Goal: Navigation & Orientation: Understand site structure

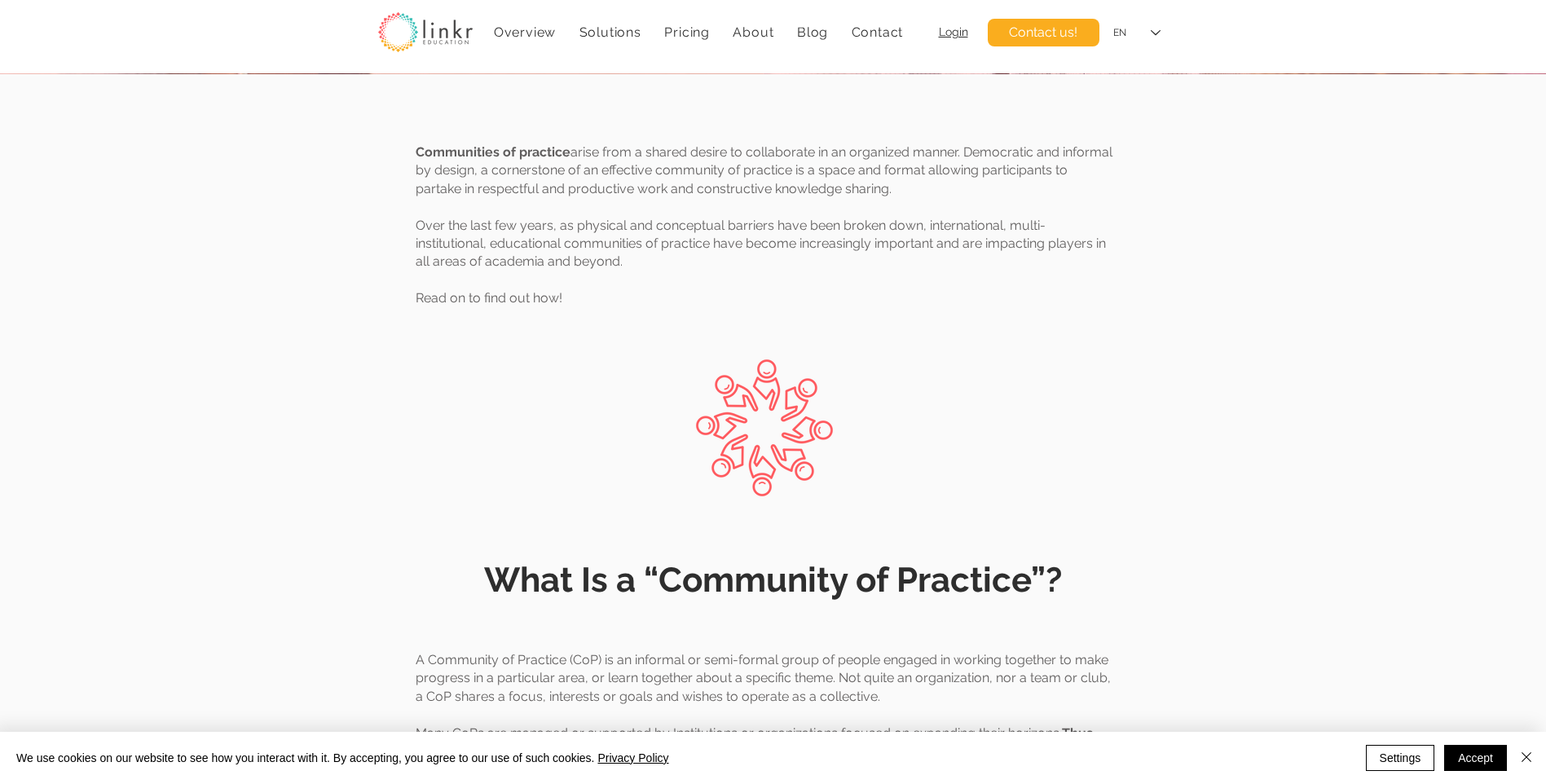
scroll to position [326, 0]
click at [537, 43] on link "Overview" at bounding box center [525, 32] width 79 height 32
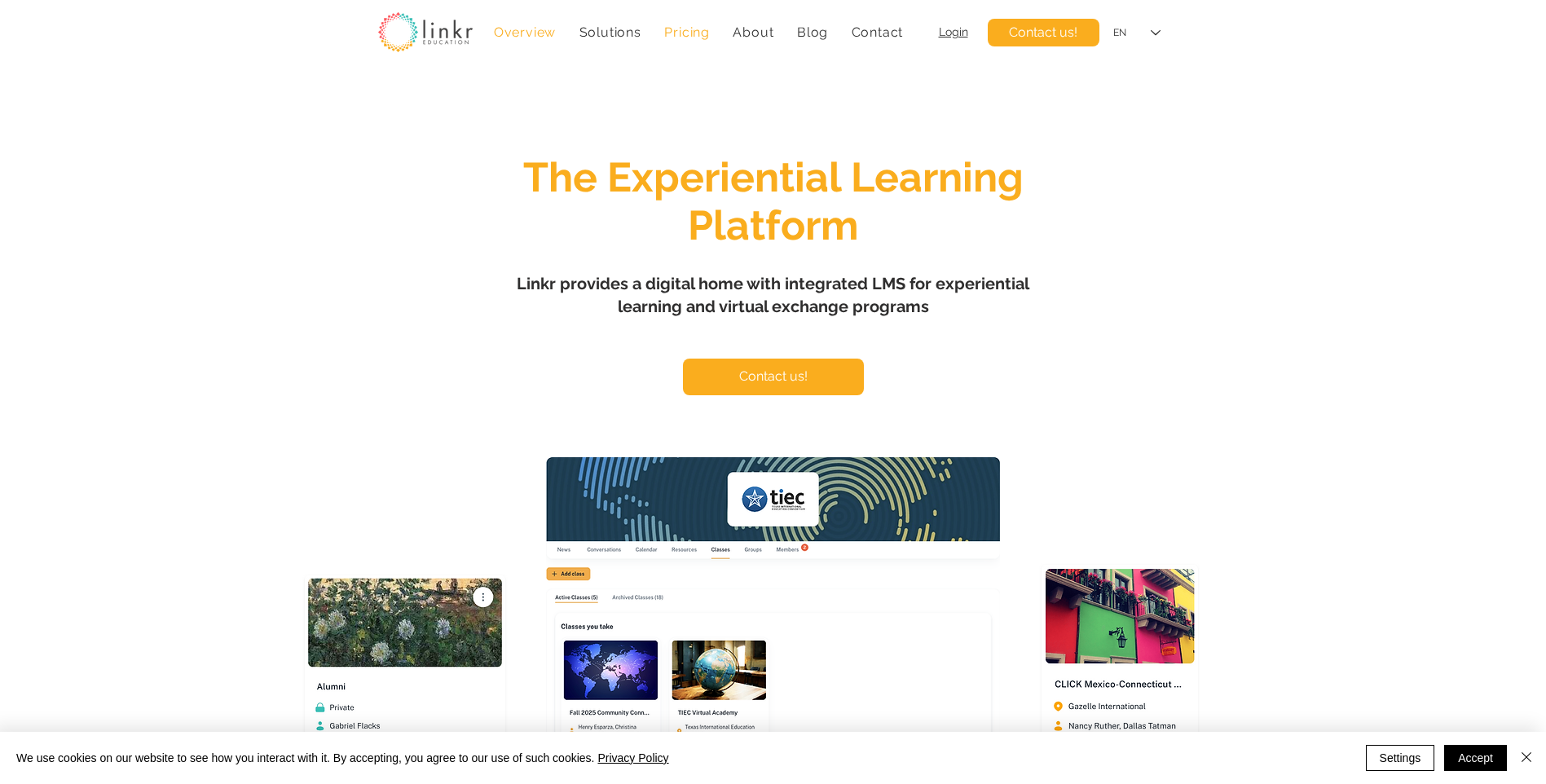
click at [684, 44] on link "Pricing" at bounding box center [687, 32] width 62 height 32
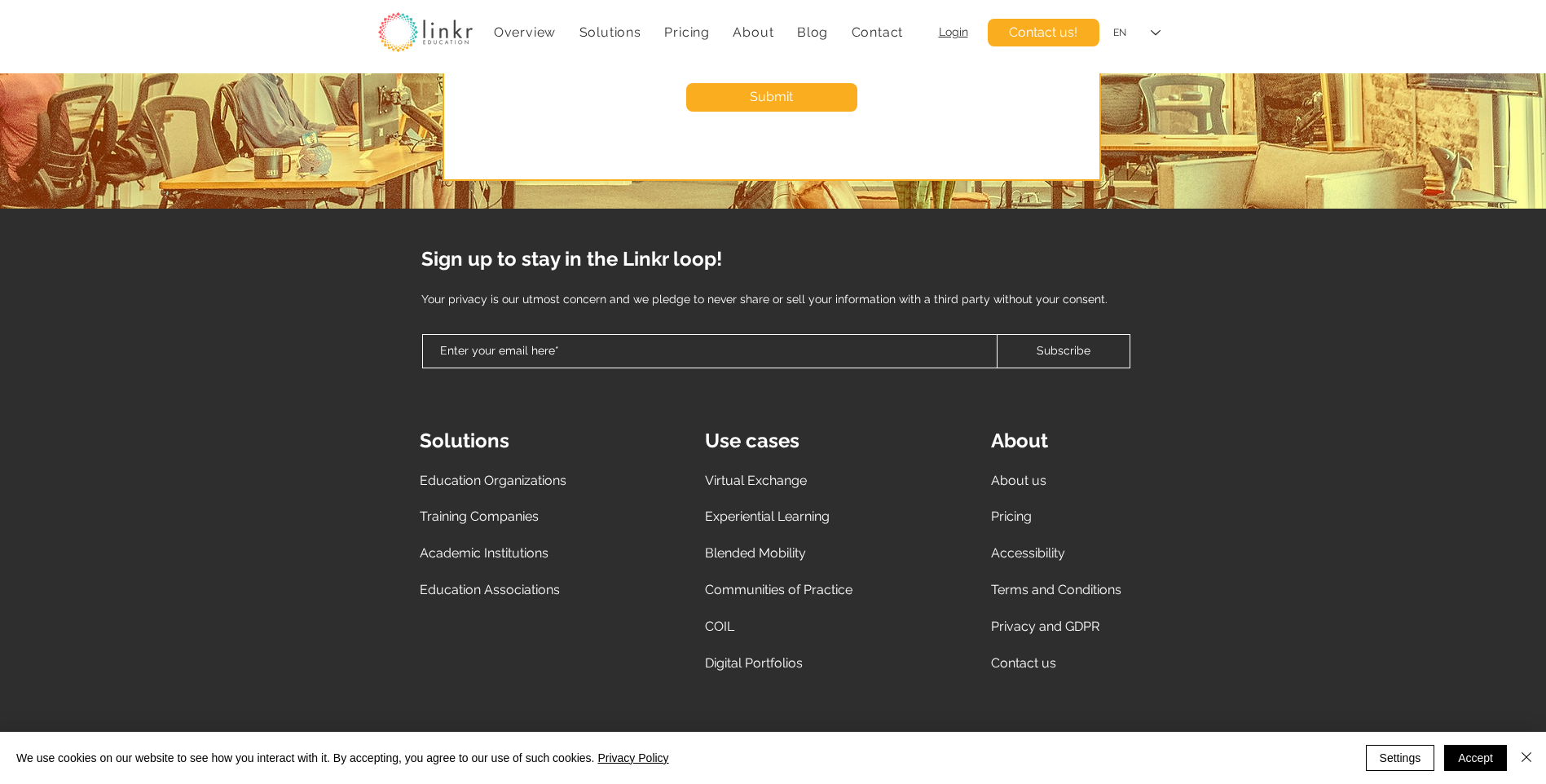
scroll to position [7143, 0]
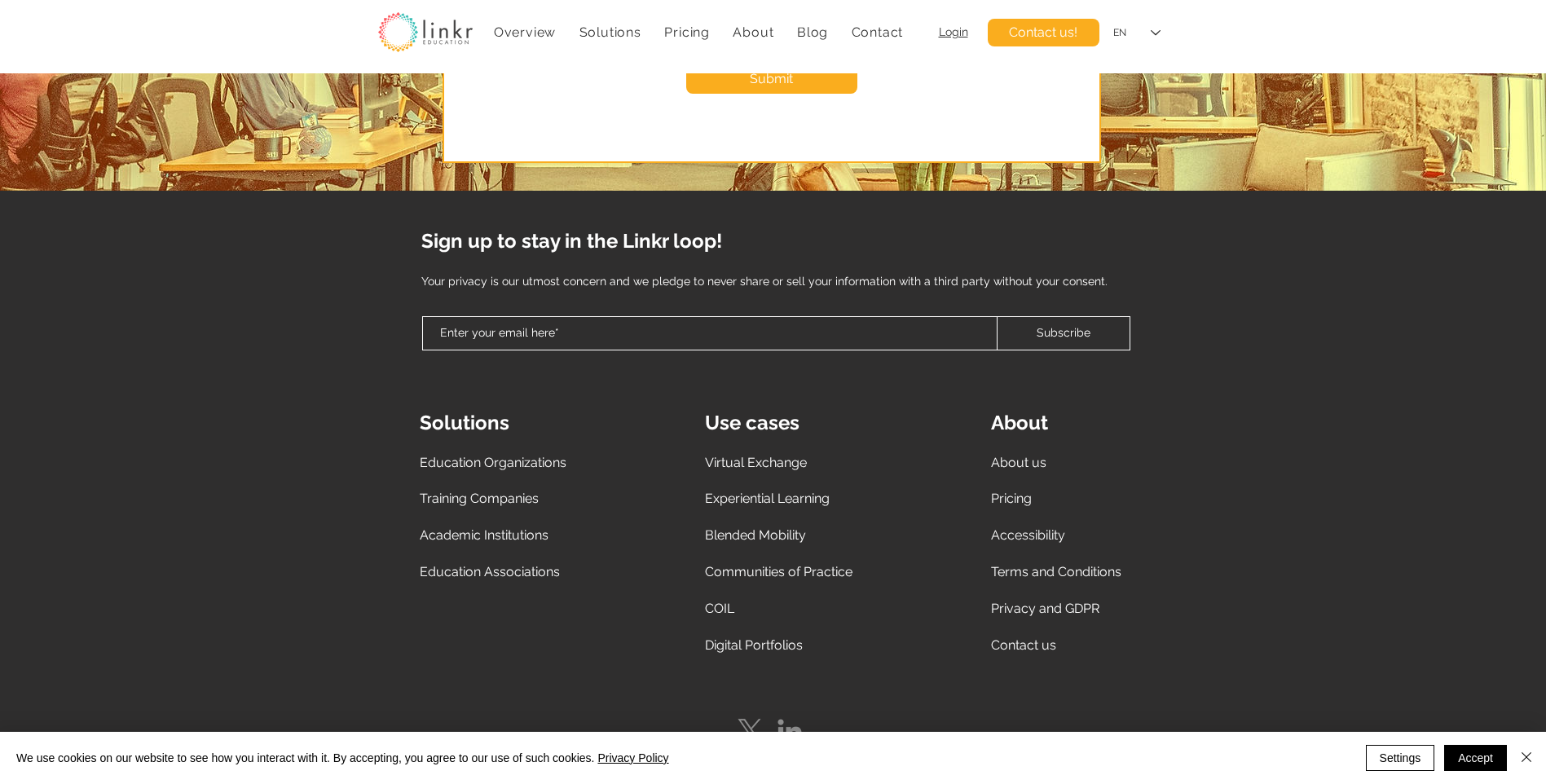
click at [818, 564] on span "Communities of Practice" at bounding box center [779, 571] width 148 height 15
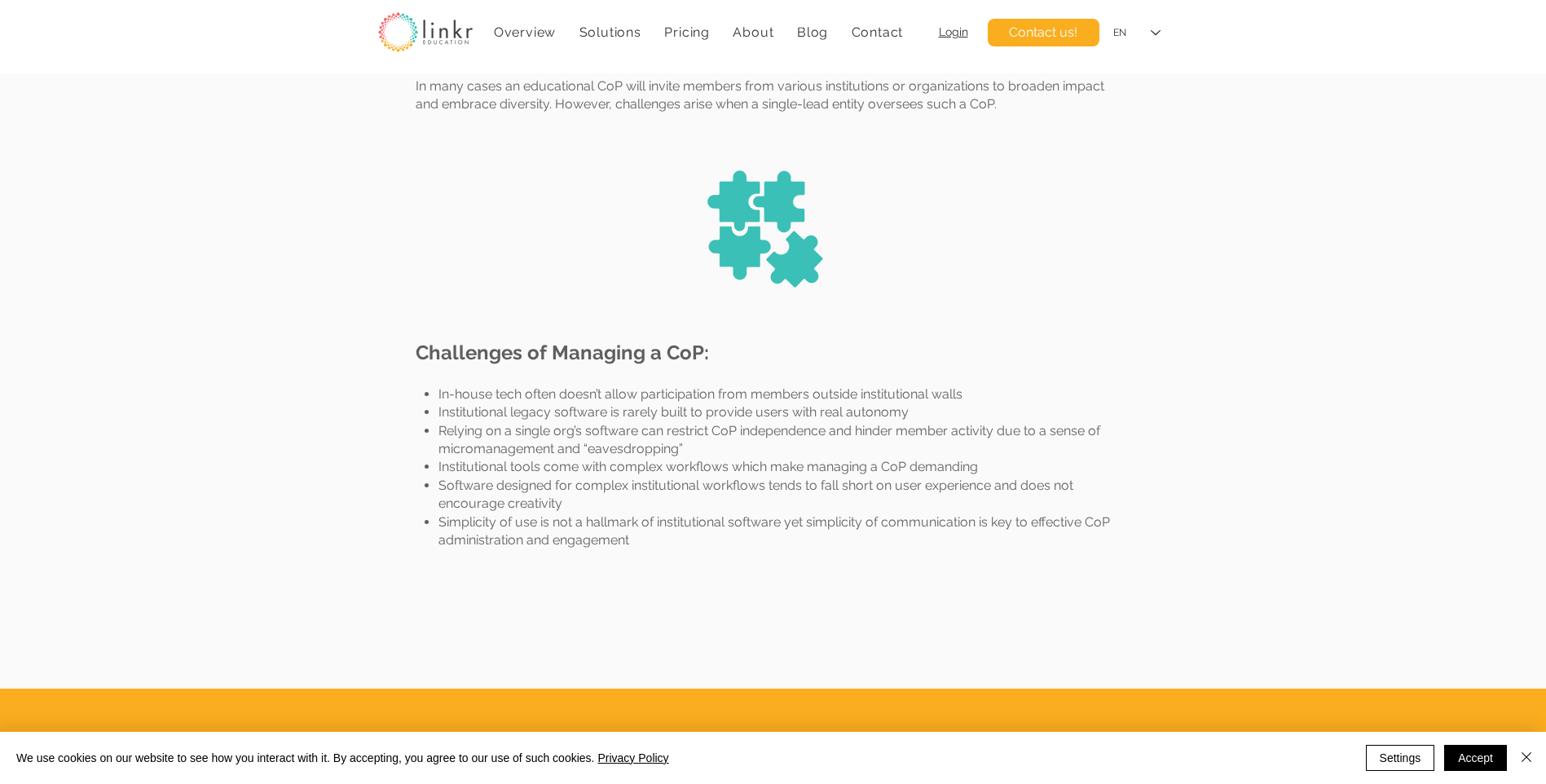
scroll to position [3151, 0]
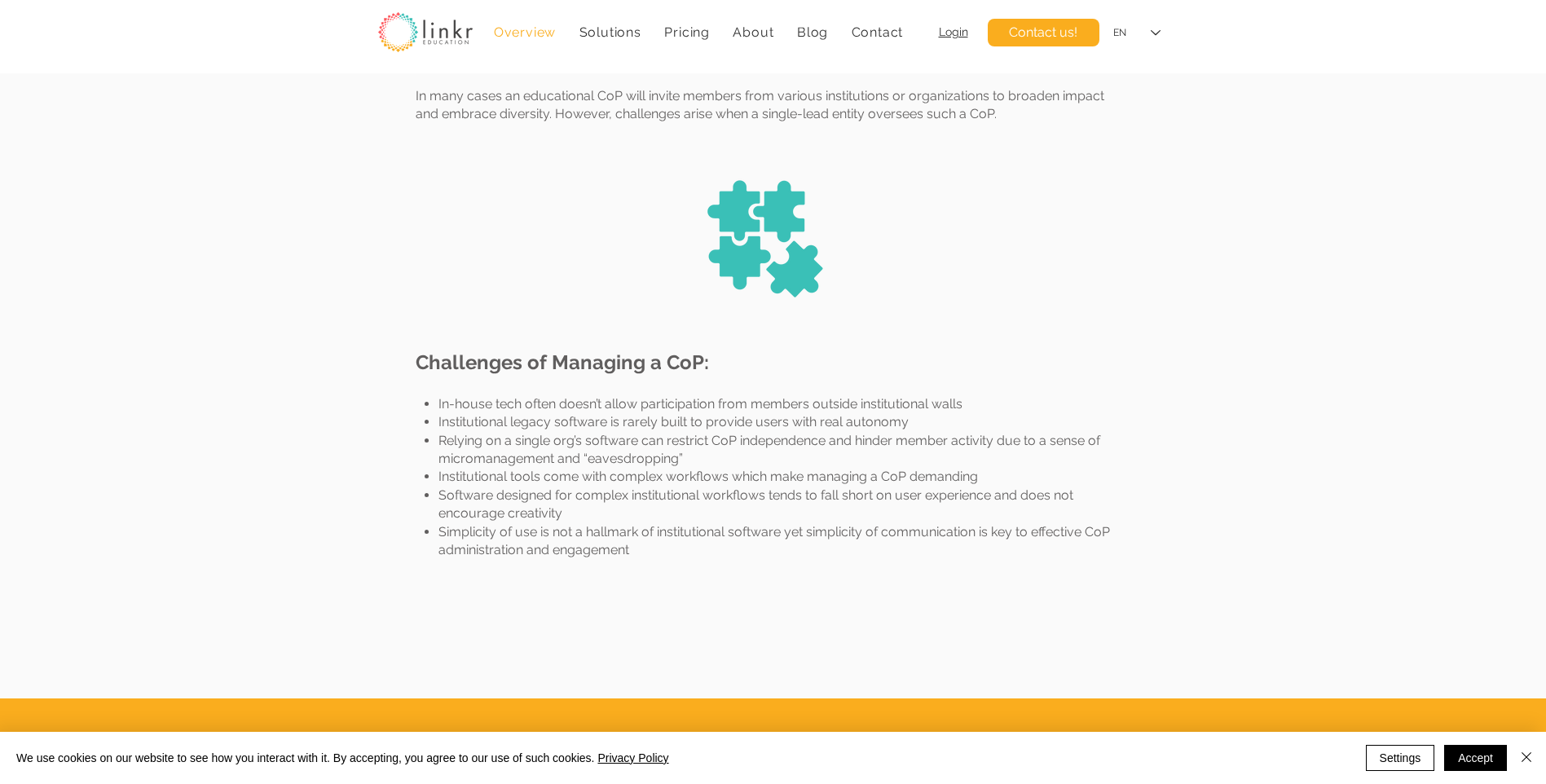
click at [540, 33] on span "Overview" at bounding box center [525, 32] width 62 height 15
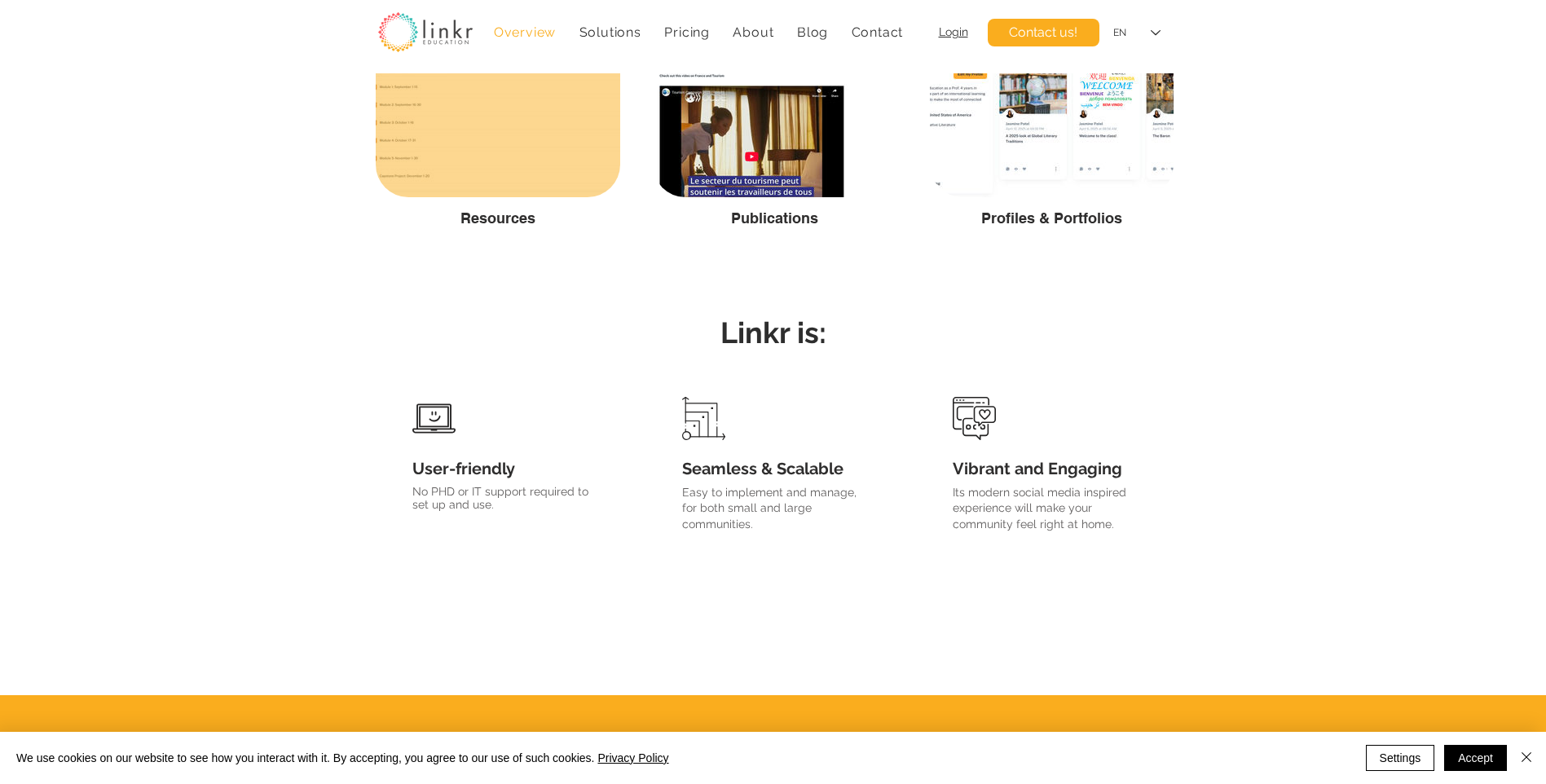
scroll to position [3828, 0]
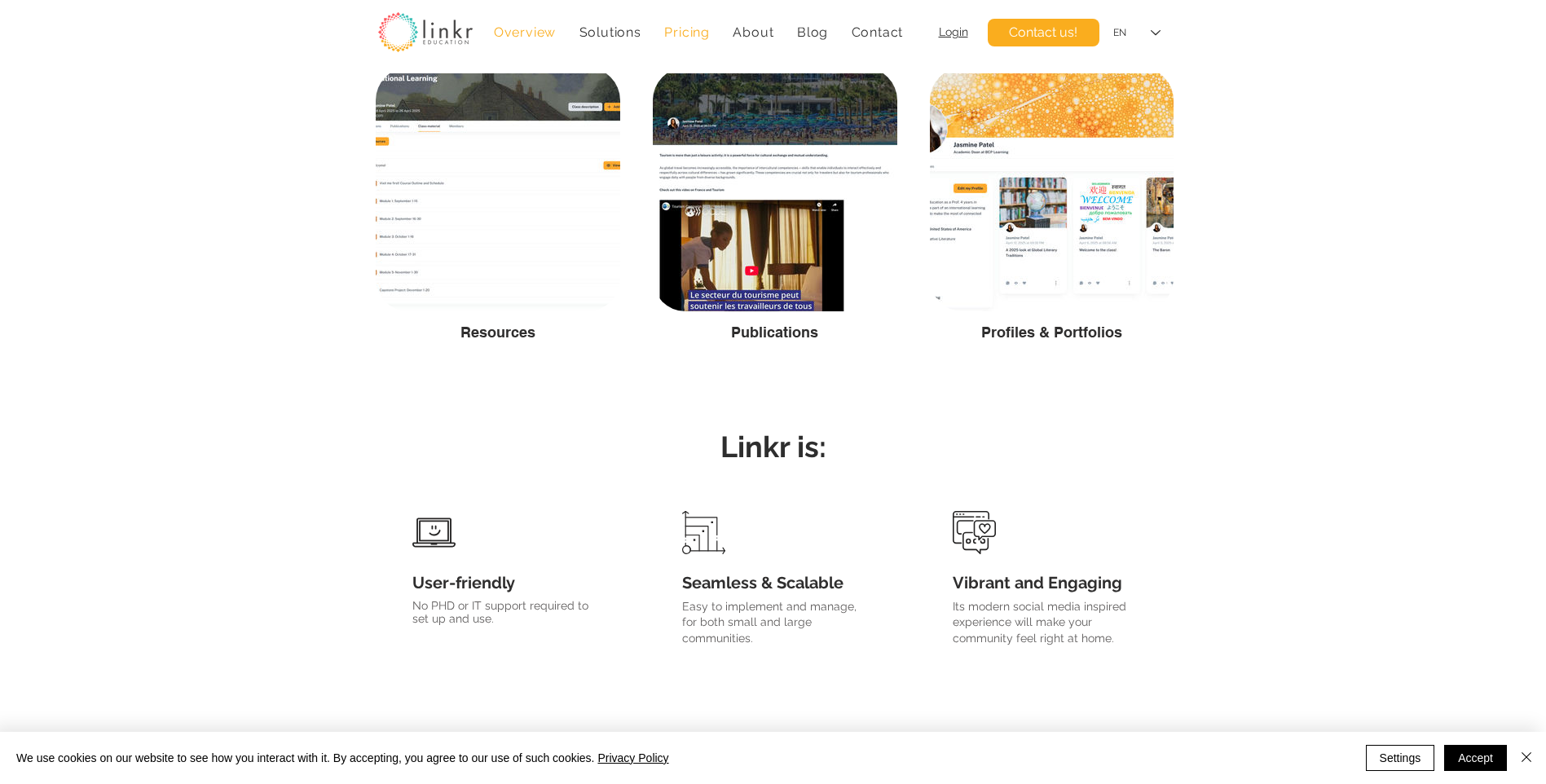
click at [684, 35] on span "Pricing" at bounding box center [687, 32] width 46 height 15
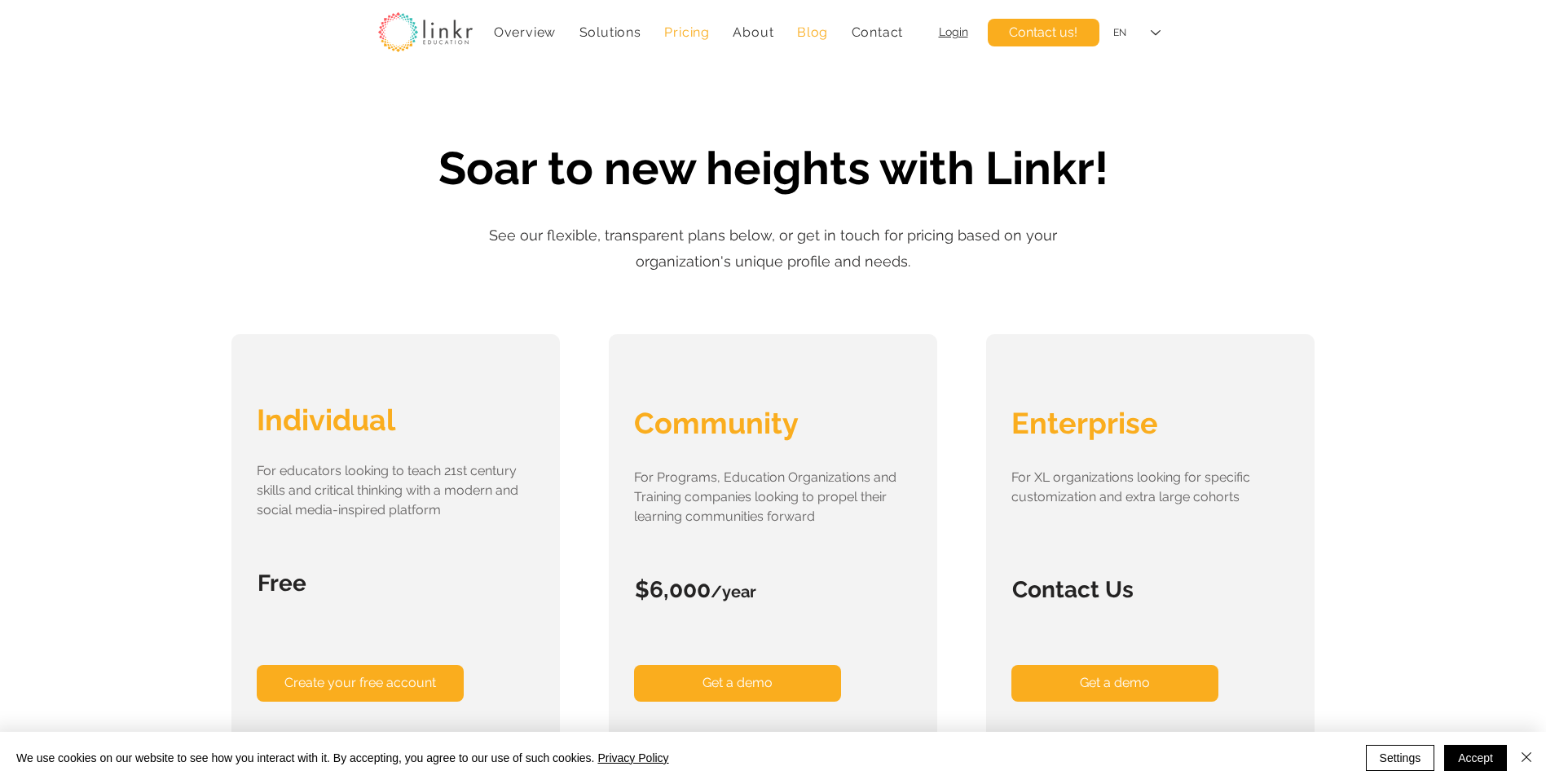
click at [815, 34] on span "Blog" at bounding box center [813, 32] width 31 height 15
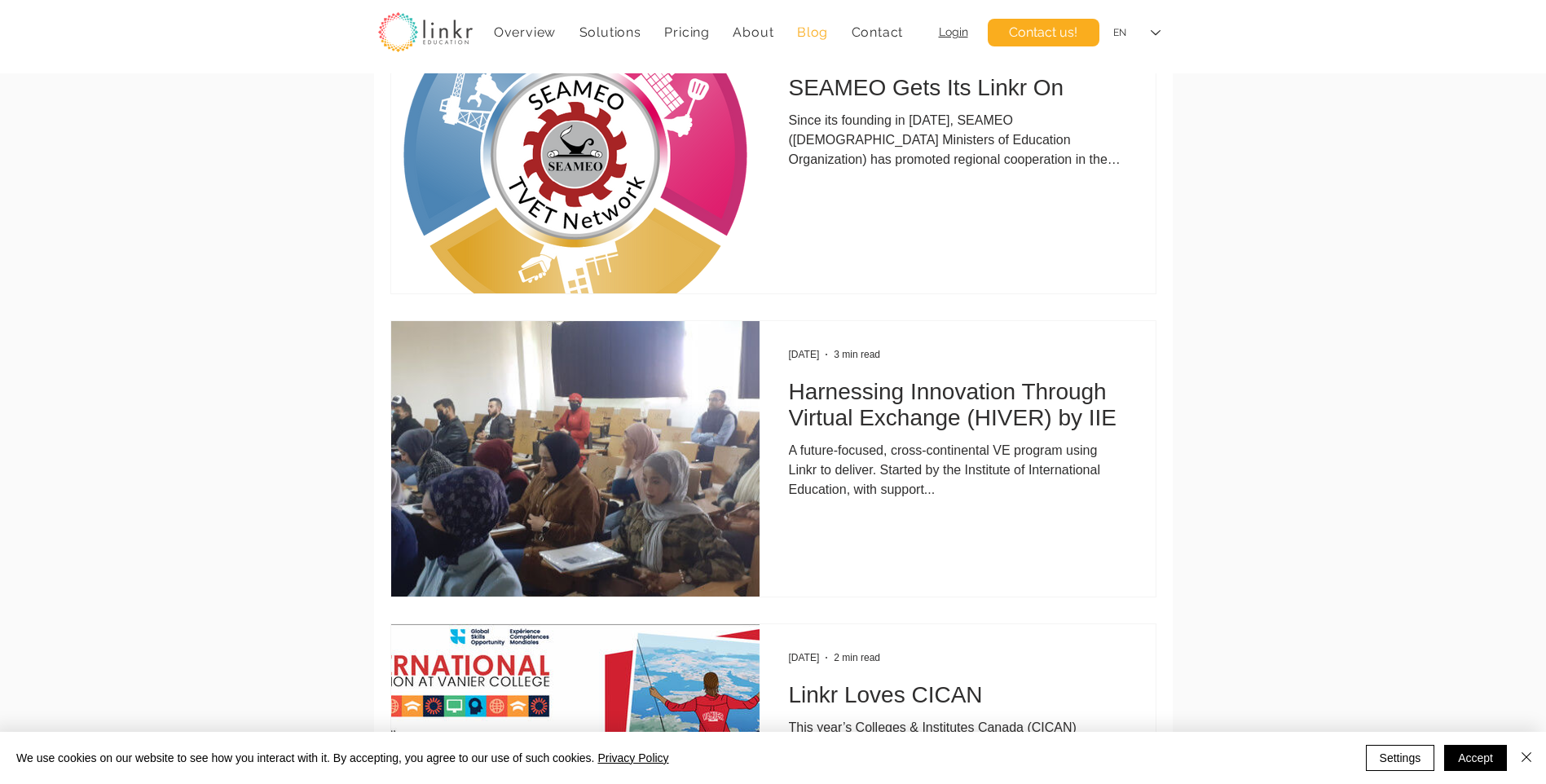
scroll to position [2607, 0]
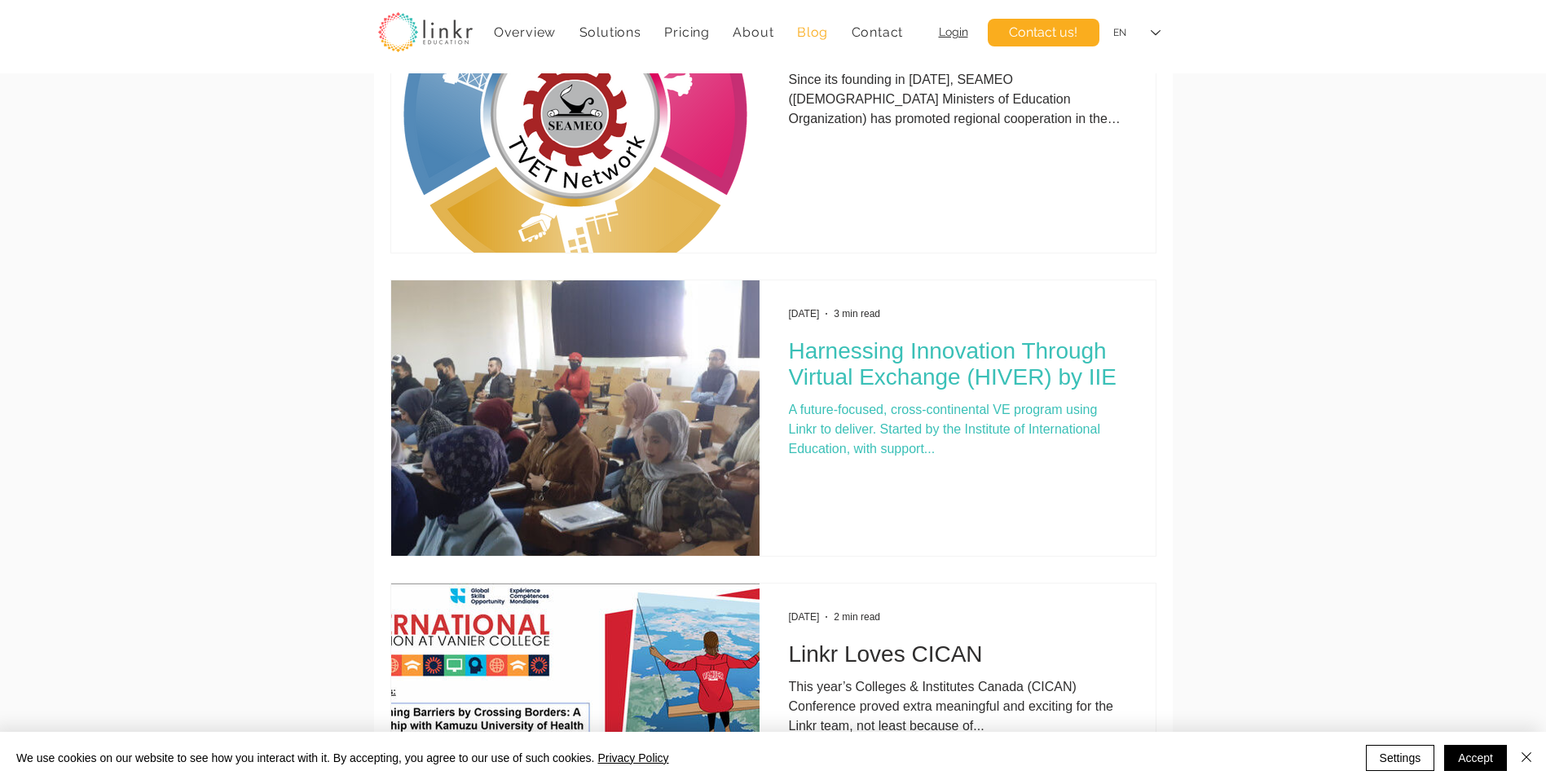
click at [956, 357] on h2 "Harnessing Innovation Through Virtual Exchange (HIVER) by IIE" at bounding box center [957, 363] width 337 height 52
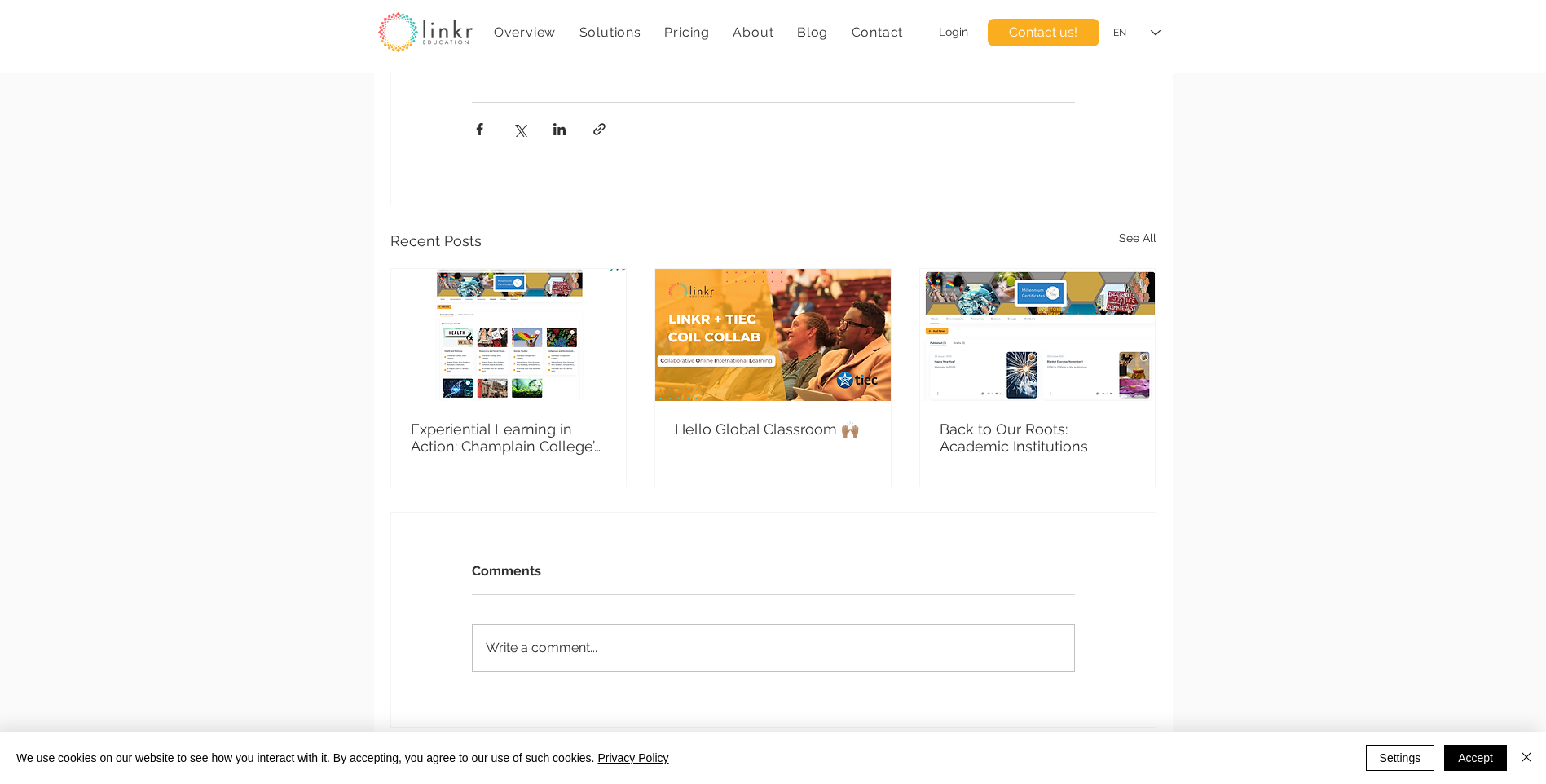
scroll to position [3177, 0]
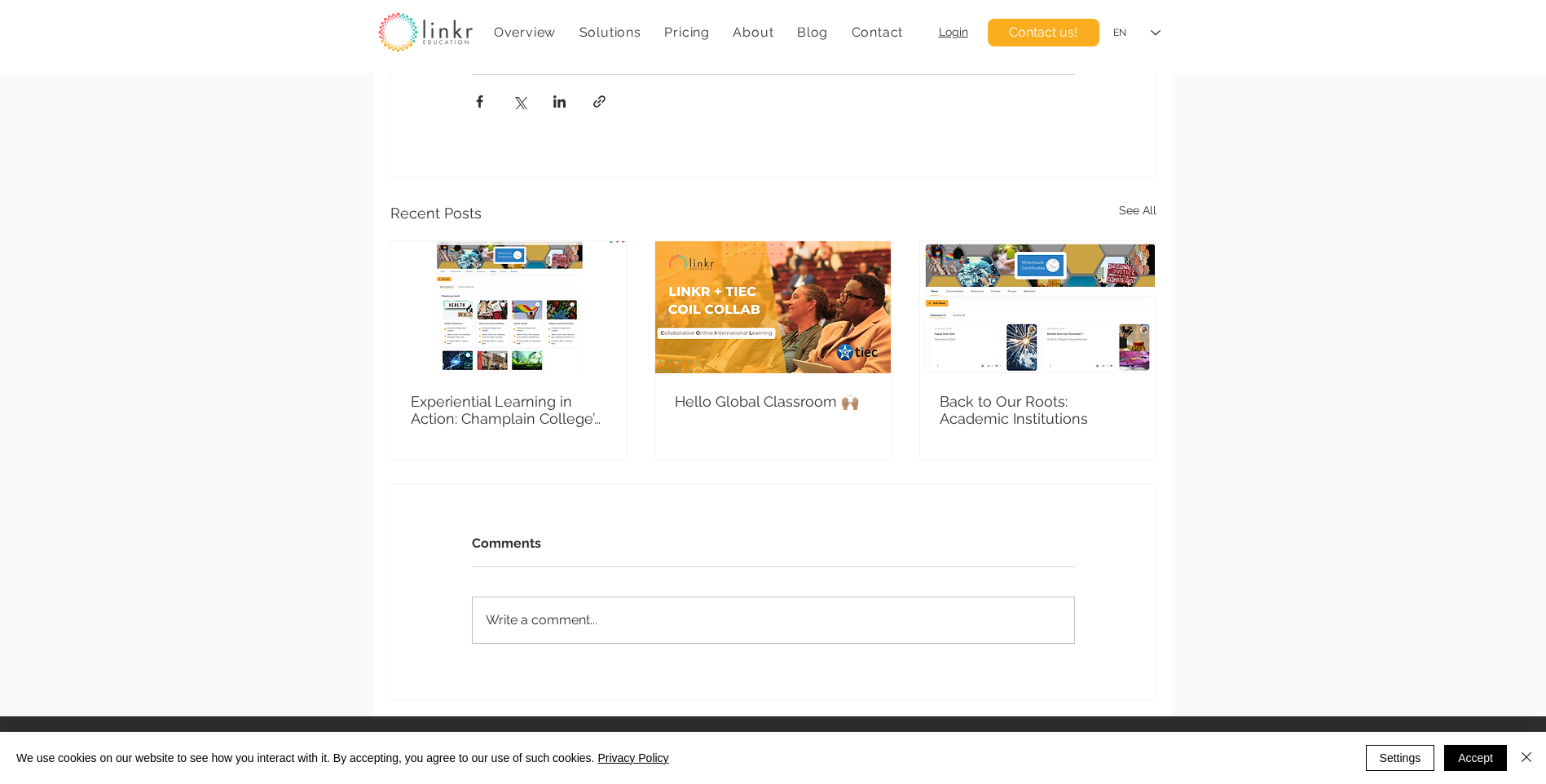
click at [746, 392] on link "Hello Global Classroom 🙌🏽" at bounding box center [773, 401] width 197 height 17
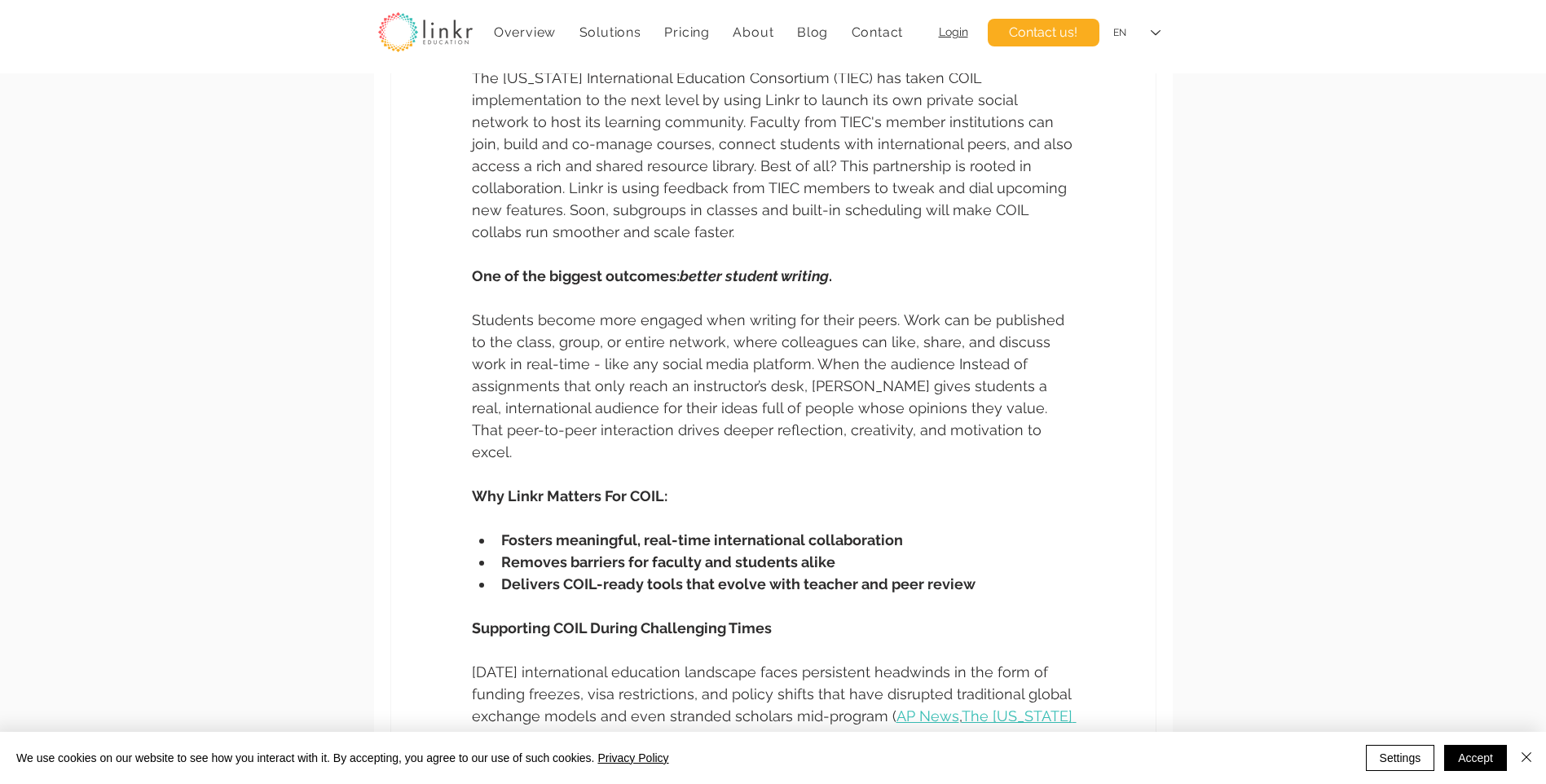
scroll to position [815, 0]
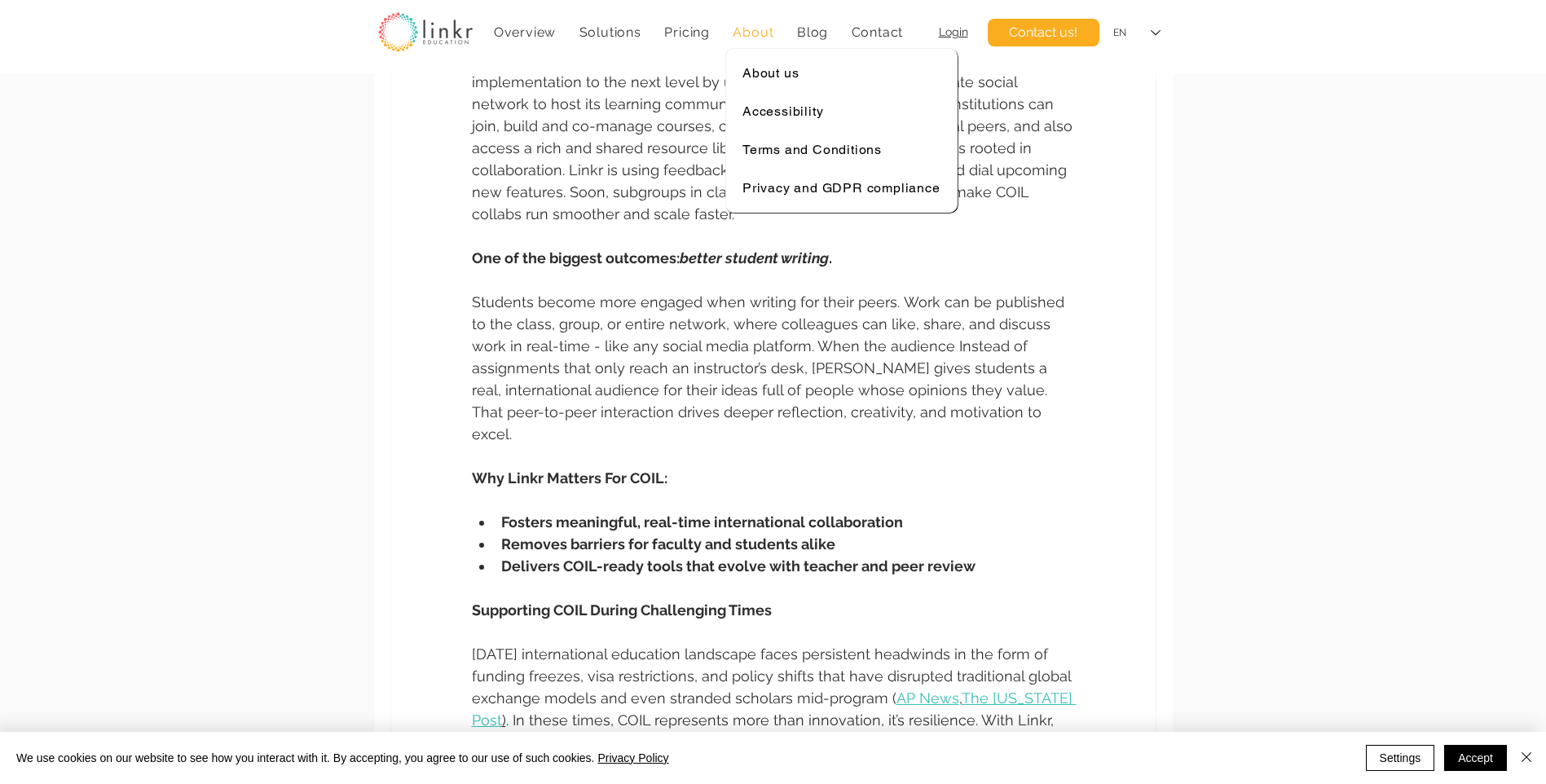
click at [750, 40] on div "About" at bounding box center [753, 32] width 58 height 32
click at [765, 76] on span "About us" at bounding box center [771, 73] width 56 height 15
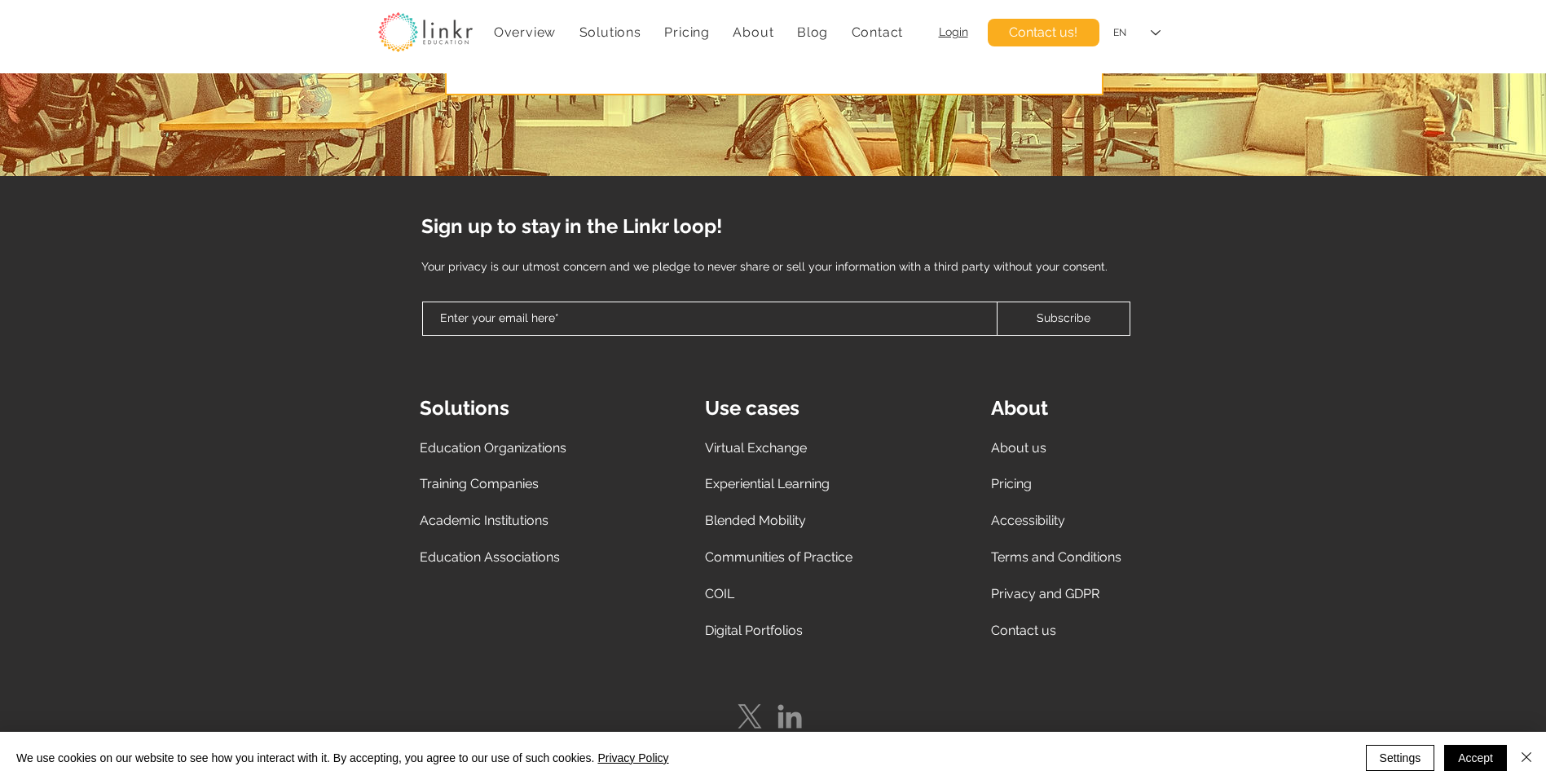
scroll to position [4402, 0]
